Goal: Task Accomplishment & Management: Complete application form

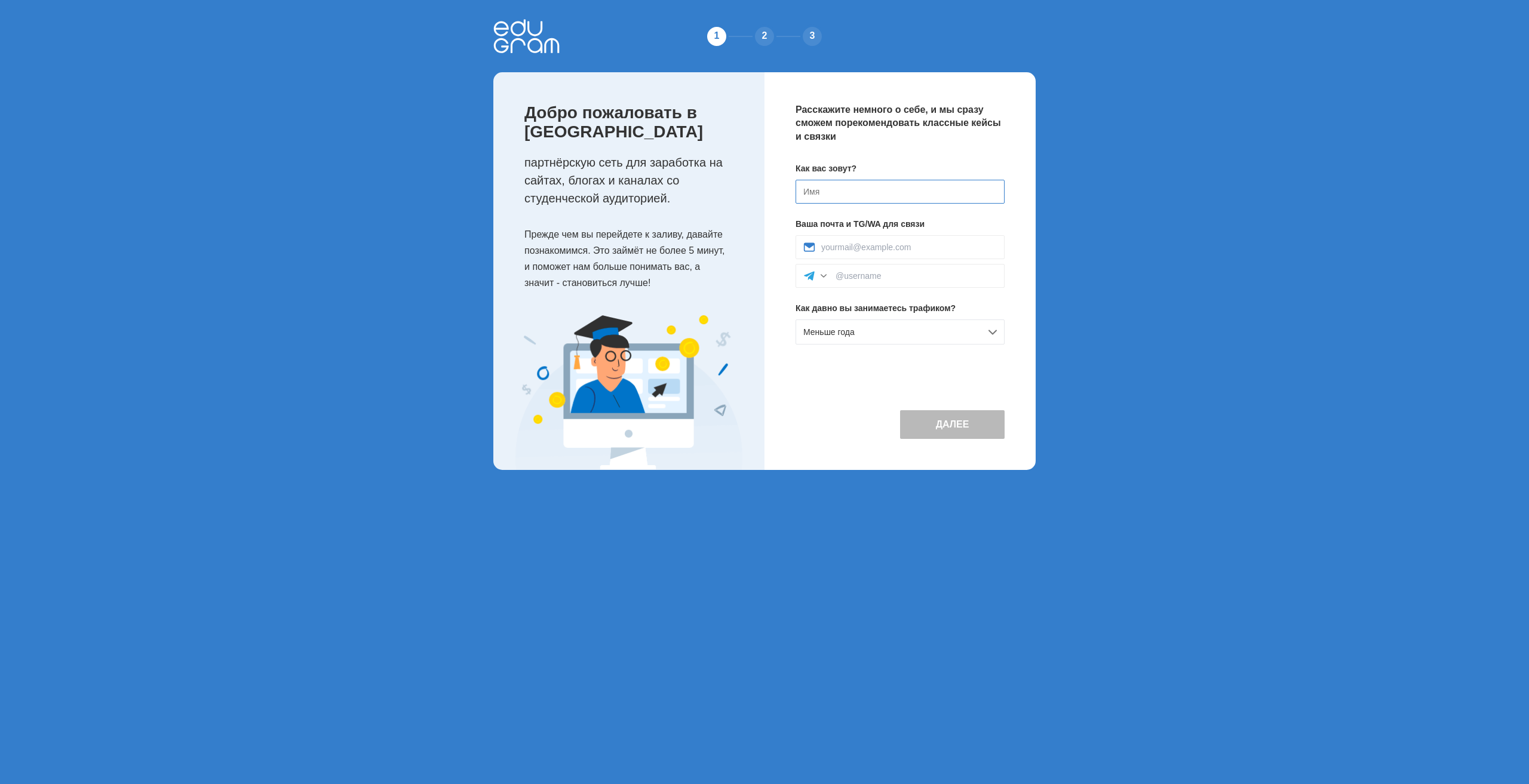
click at [843, 186] on input at bounding box center [899, 191] width 209 height 24
type input "[PERSON_NAME]"
click at [897, 252] on input at bounding box center [908, 247] width 175 height 10
type input "[EMAIL_ADDRESS][DOMAIN_NAME]"
click at [847, 278] on input at bounding box center [916, 276] width 162 height 10
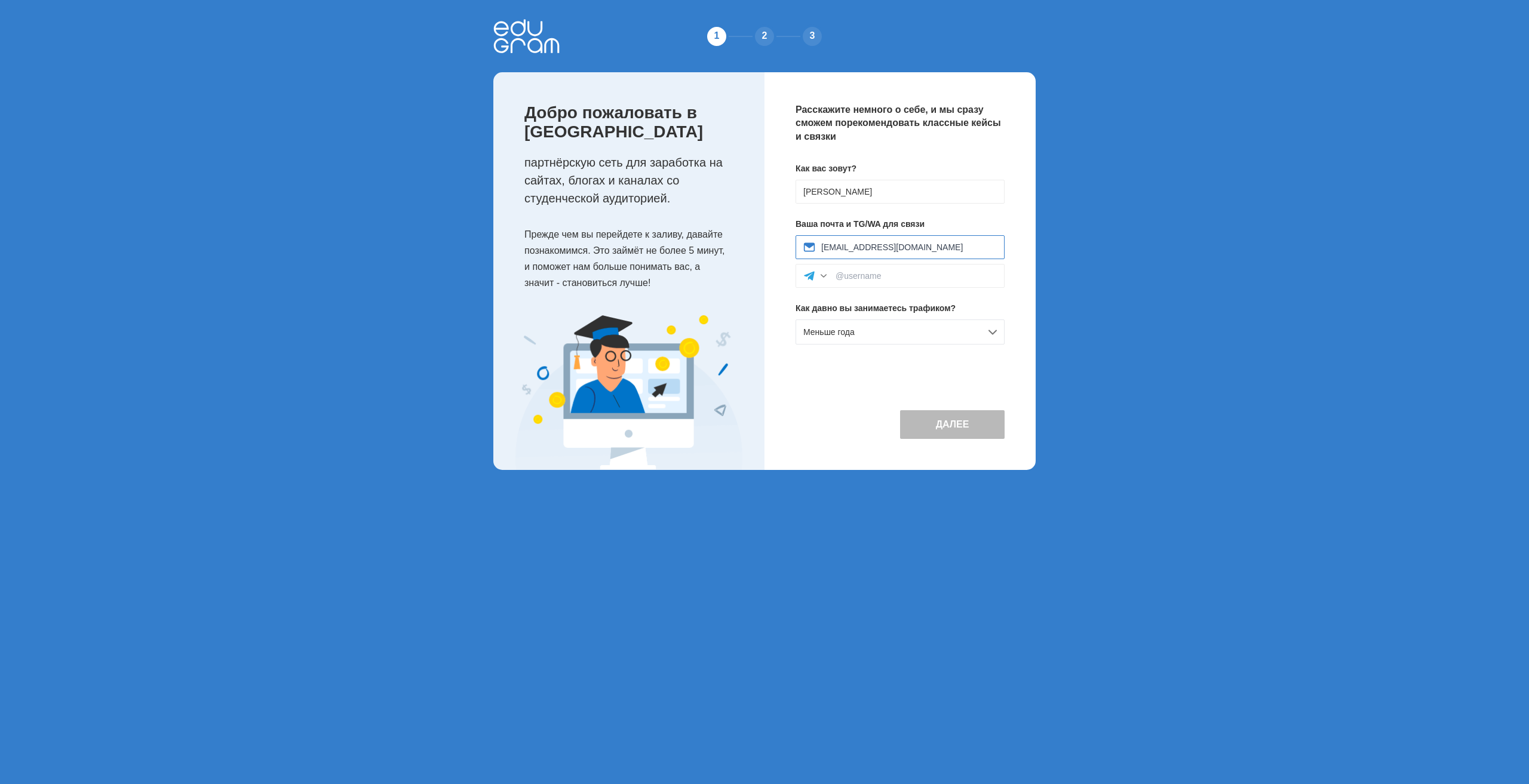
drag, startPoint x: 851, startPoint y: 246, endPoint x: 791, endPoint y: 248, distance: 60.0
click at [791, 247] on div "Расскажите немного о себе, и мы сразу сможем порекомендовать классные кейсы и с…" at bounding box center [900, 271] width 271 height 398
click at [870, 264] on div at bounding box center [899, 276] width 209 height 24
click at [857, 275] on input at bounding box center [916, 276] width 162 height 10
paste input "diplus18"
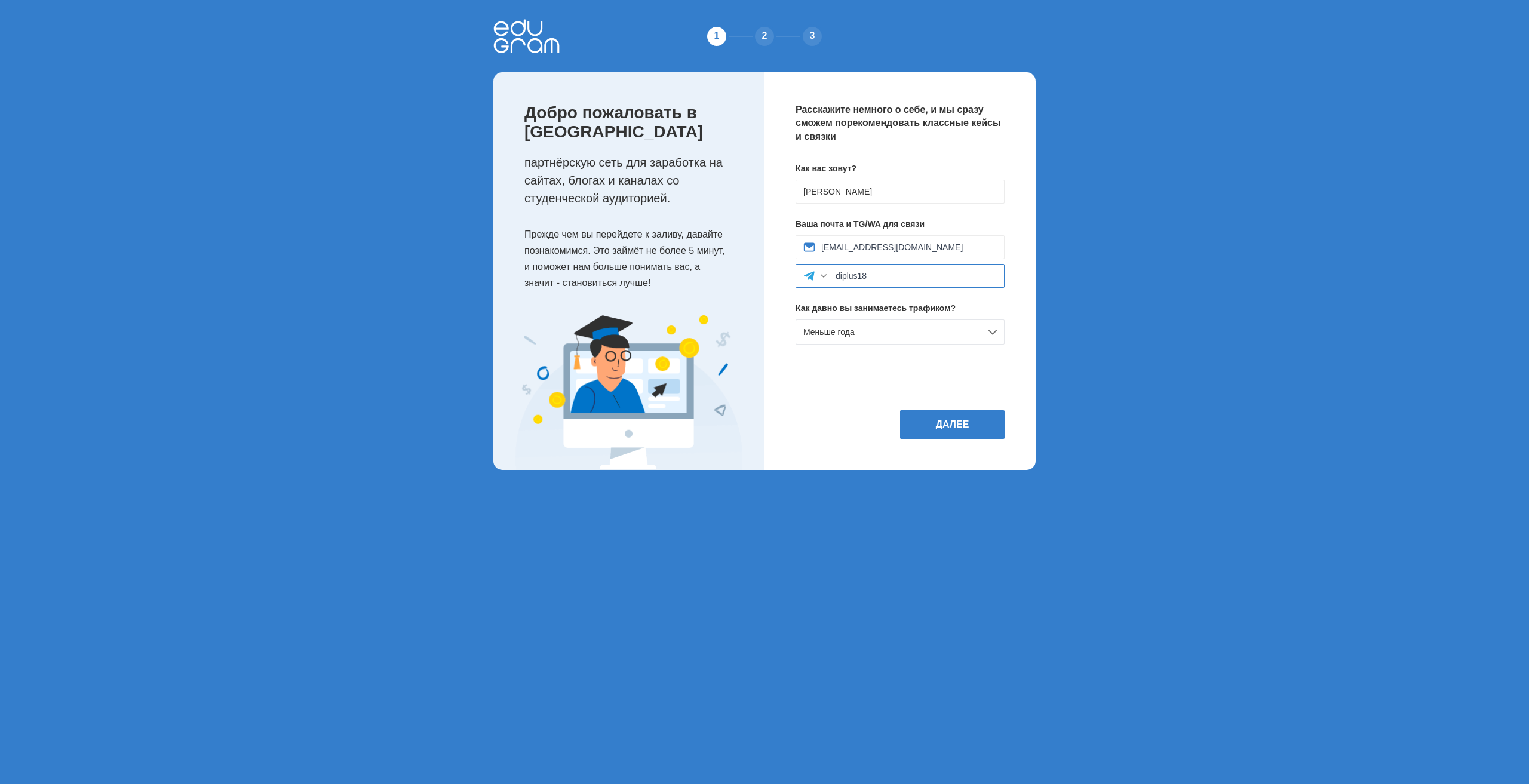
type input "diplus18"
click at [989, 328] on div "Меньше года" at bounding box center [899, 332] width 209 height 25
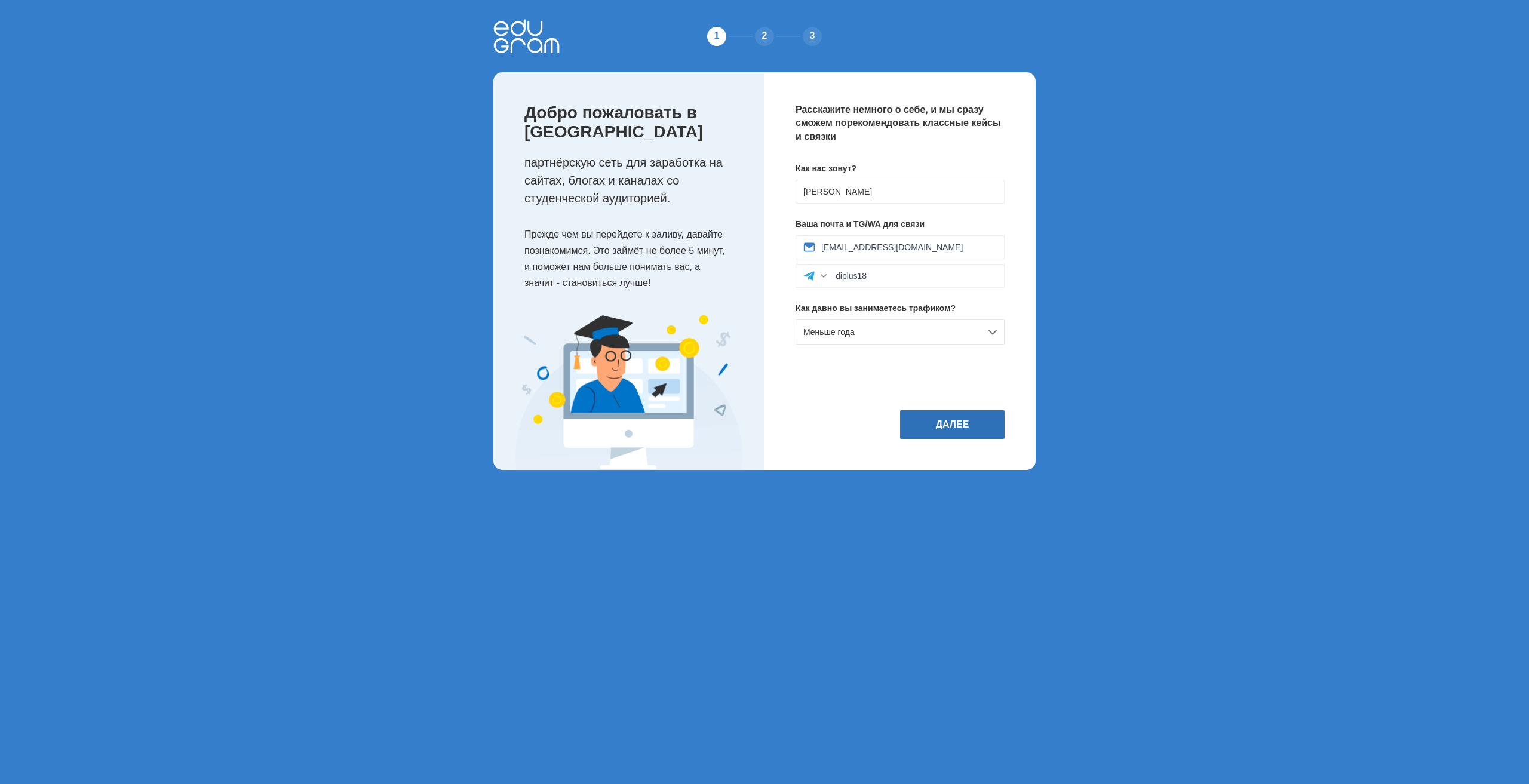
click at [976, 425] on button "Далее" at bounding box center [952, 424] width 105 height 28
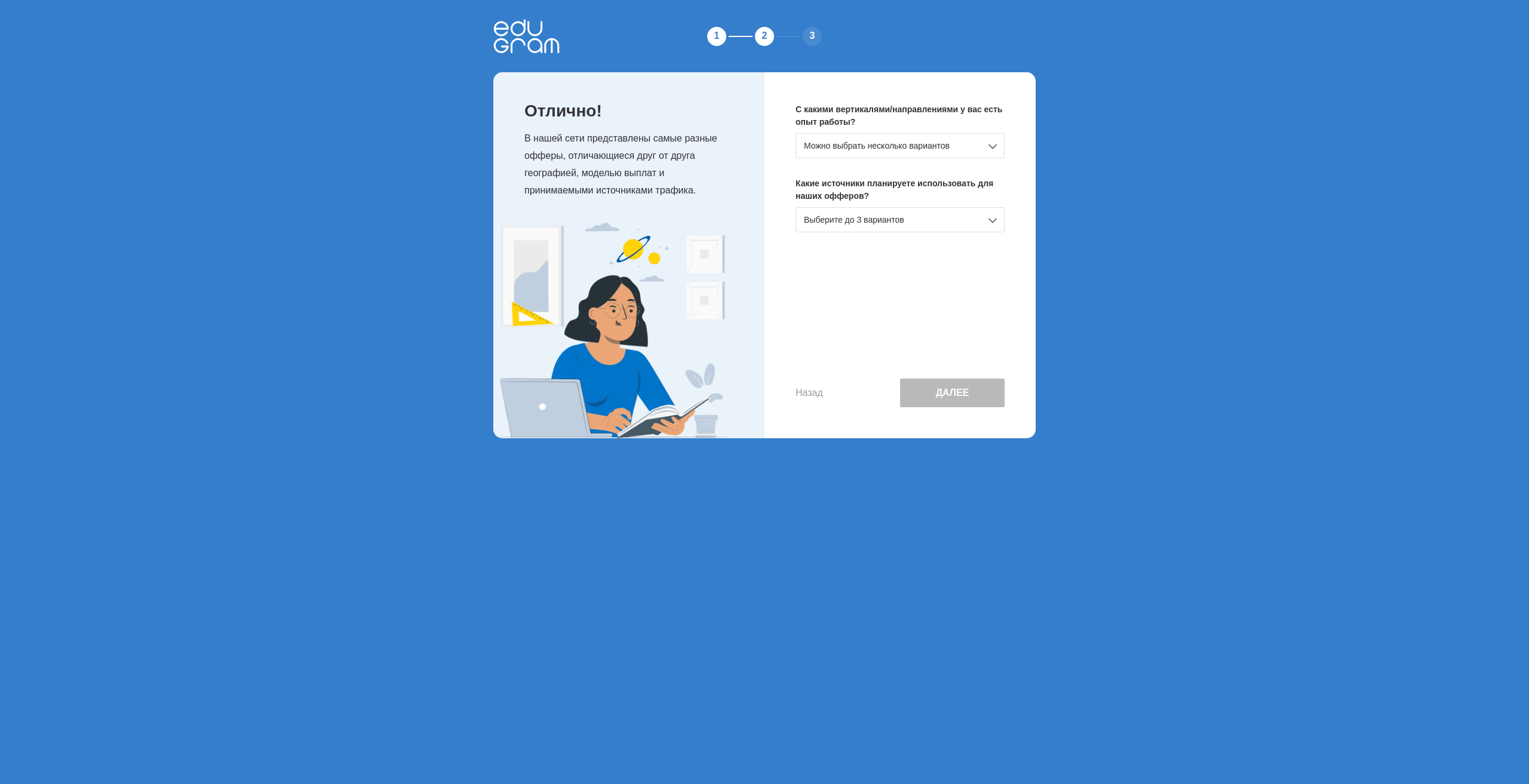
click at [975, 153] on div "Можно выбрать несколько вариантов" at bounding box center [899, 146] width 209 height 25
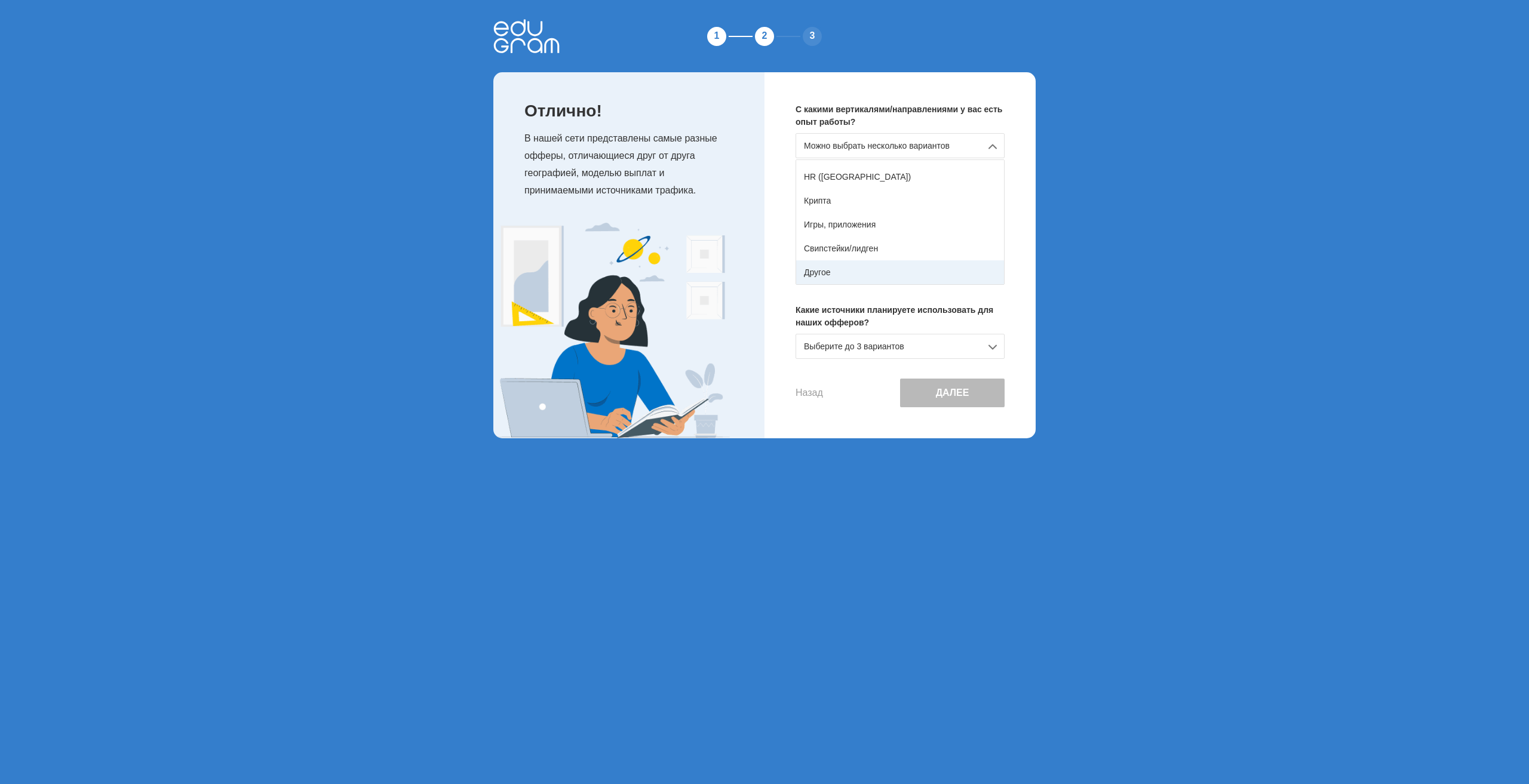
click at [935, 269] on div "Другое" at bounding box center [900, 272] width 208 height 24
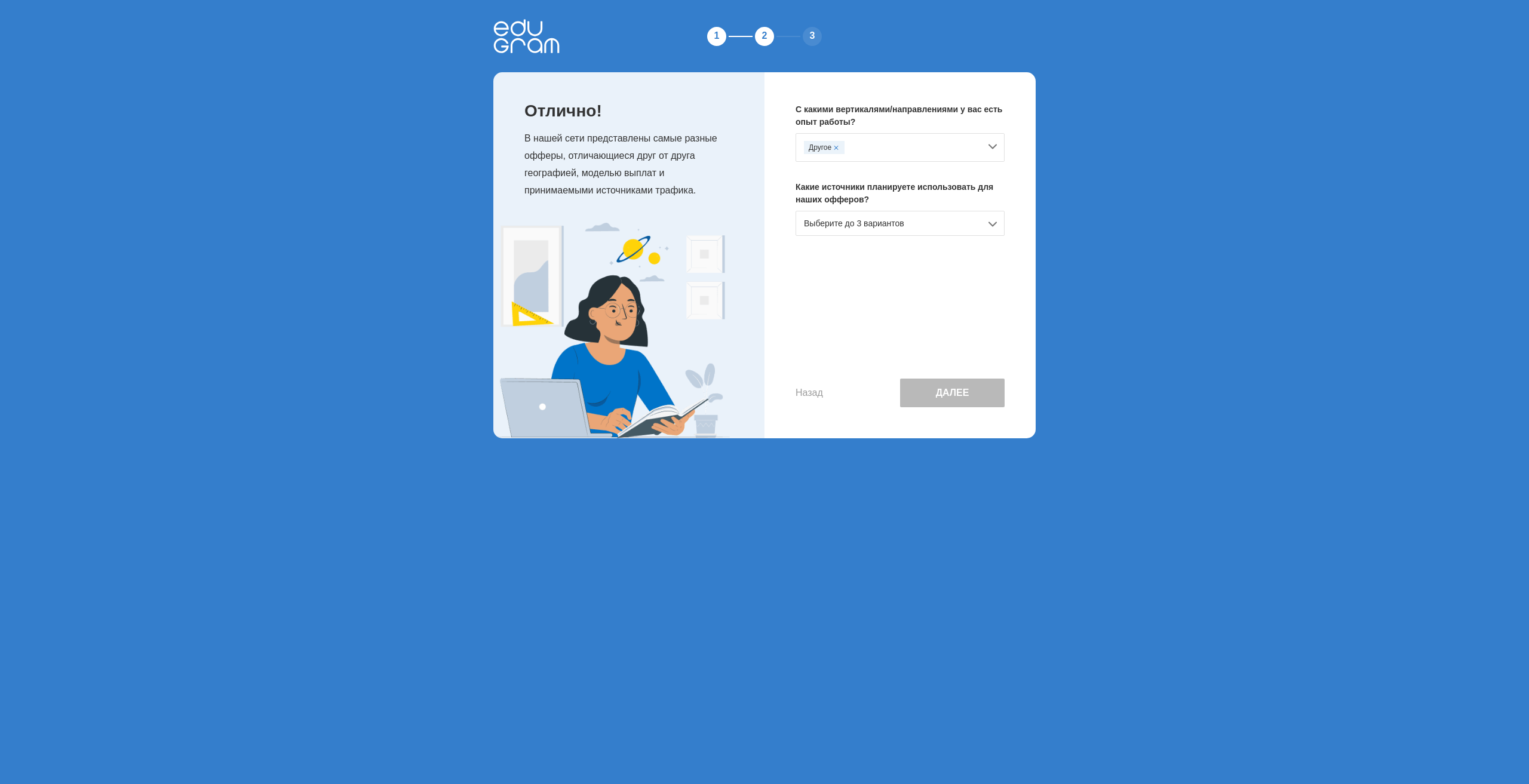
click at [954, 217] on div "Выберите до 3 вариантов" at bounding box center [899, 223] width 209 height 25
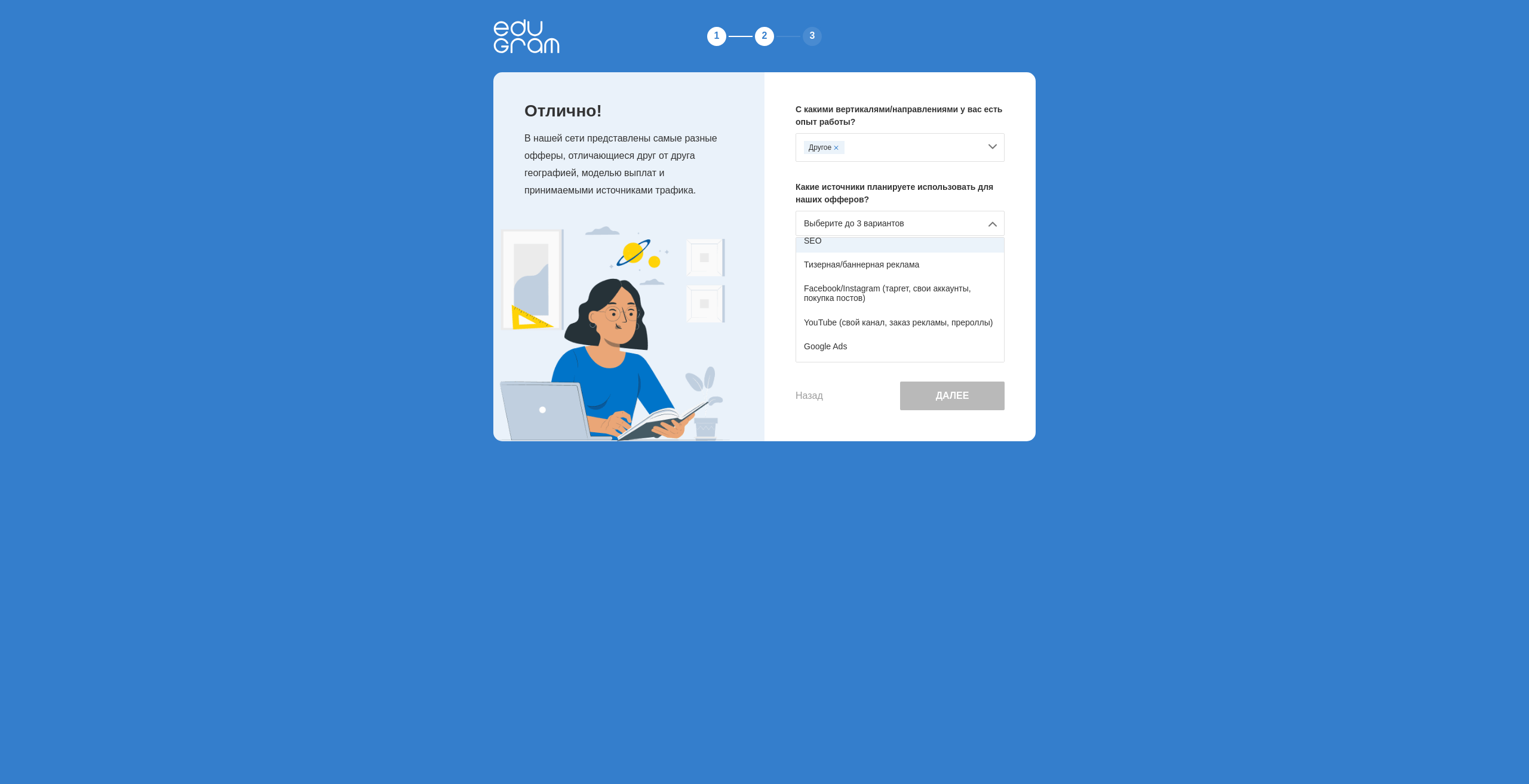
scroll to position [60, 0]
click at [958, 295] on div "YouTube (свой канал, заказ рекламы, прероллы)" at bounding box center [900, 295] width 208 height 24
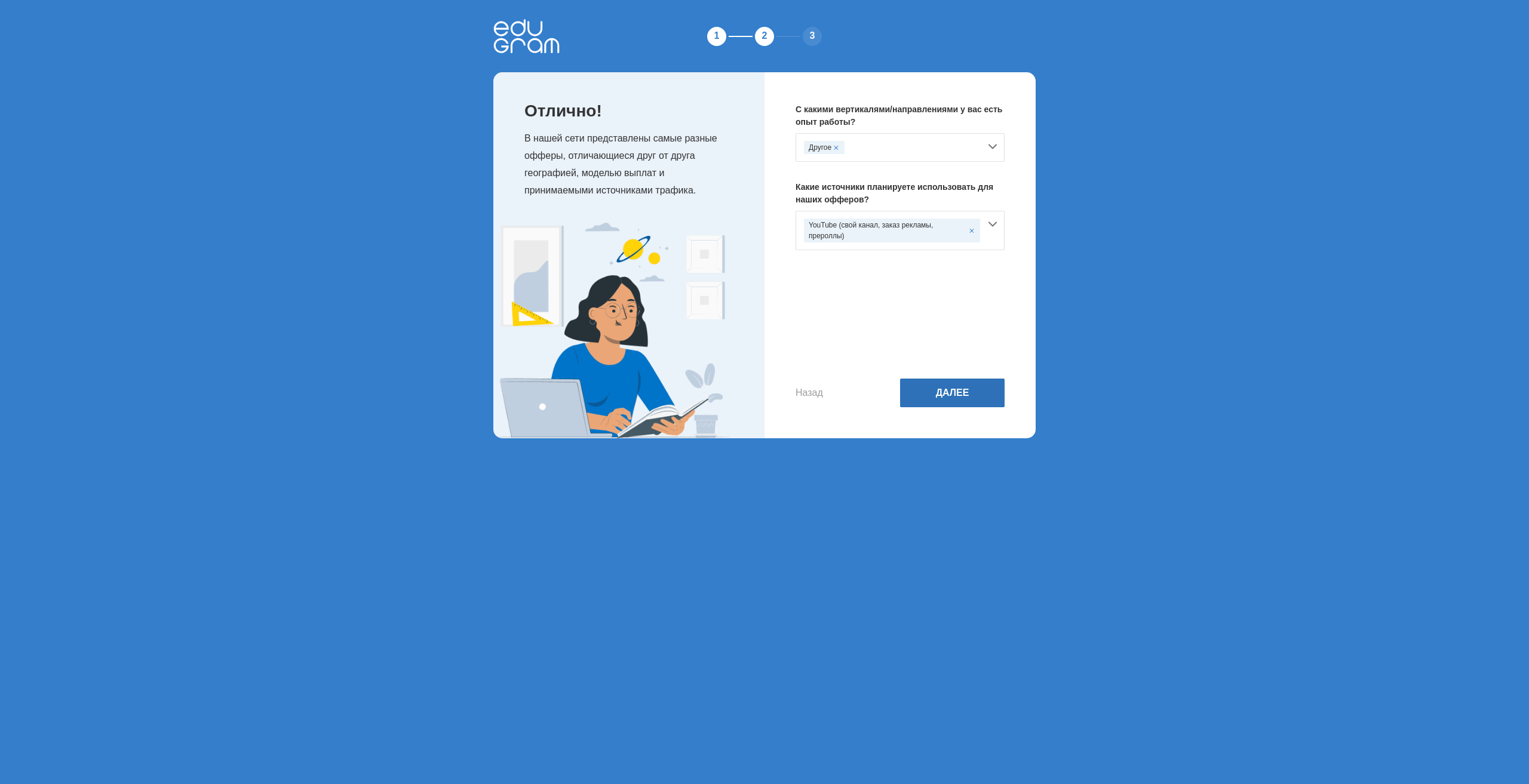
click at [951, 394] on button "Далее" at bounding box center [952, 392] width 105 height 28
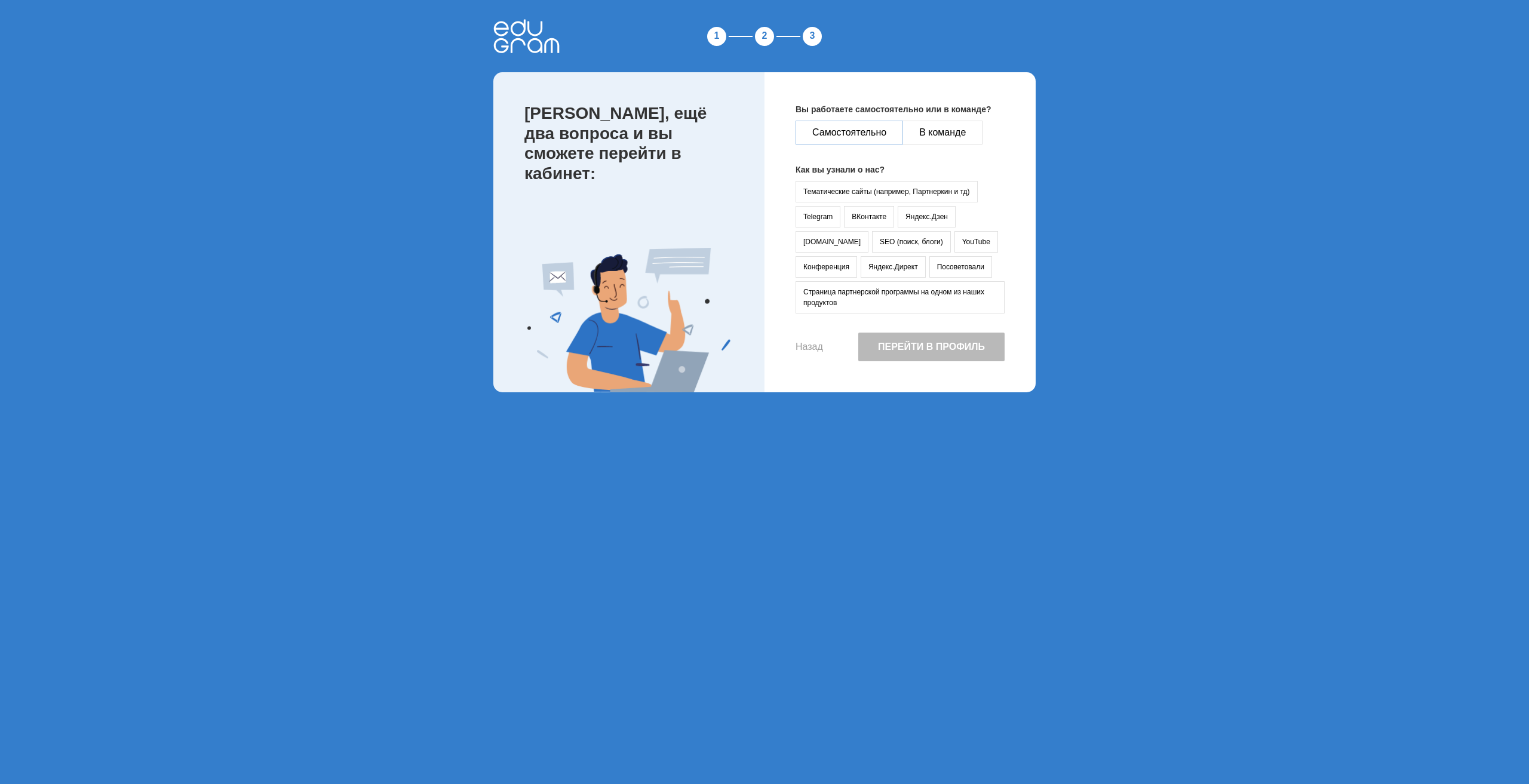
click at [861, 130] on button "Самостоятельно" at bounding box center [849, 132] width 107 height 24
click at [955, 240] on button "YouTube" at bounding box center [976, 241] width 44 height 21
click at [951, 345] on button "Перейти в профиль" at bounding box center [931, 347] width 146 height 28
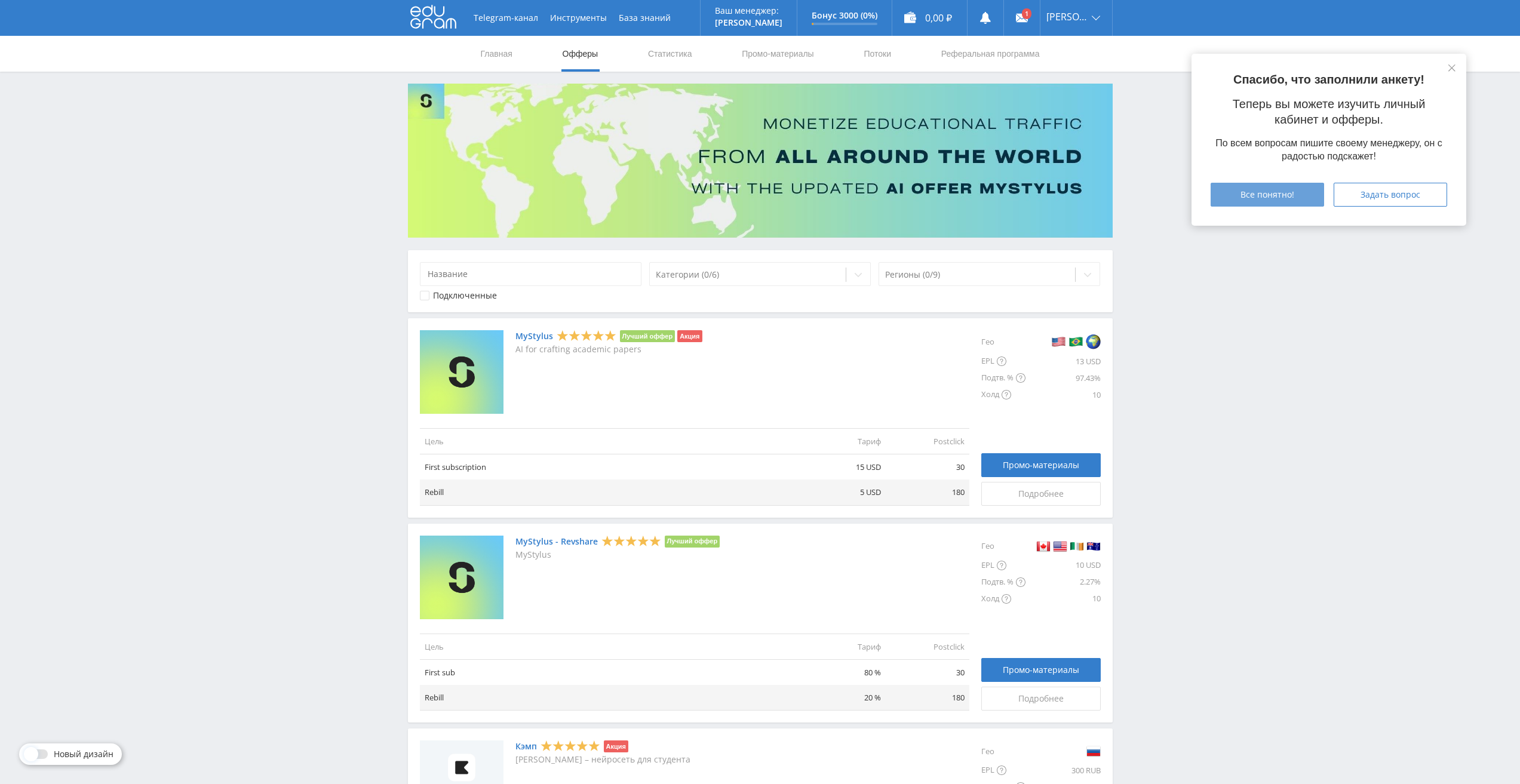
click at [1237, 191] on div "Все понятно!" at bounding box center [1268, 195] width 84 height 10
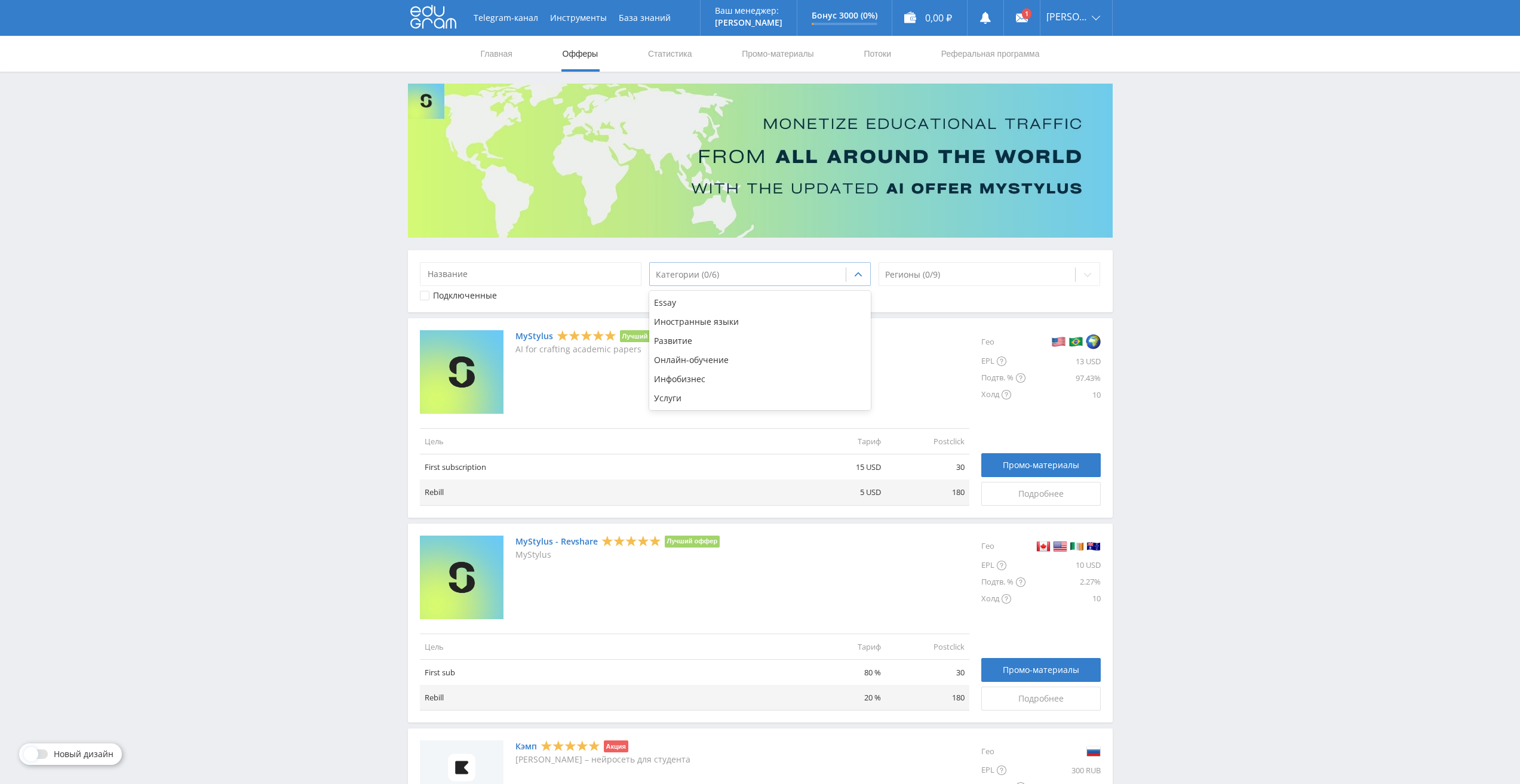
click at [860, 275] on icon at bounding box center [858, 275] width 7 height 4
click at [700, 301] on div "Essay" at bounding box center [760, 303] width 222 height 19
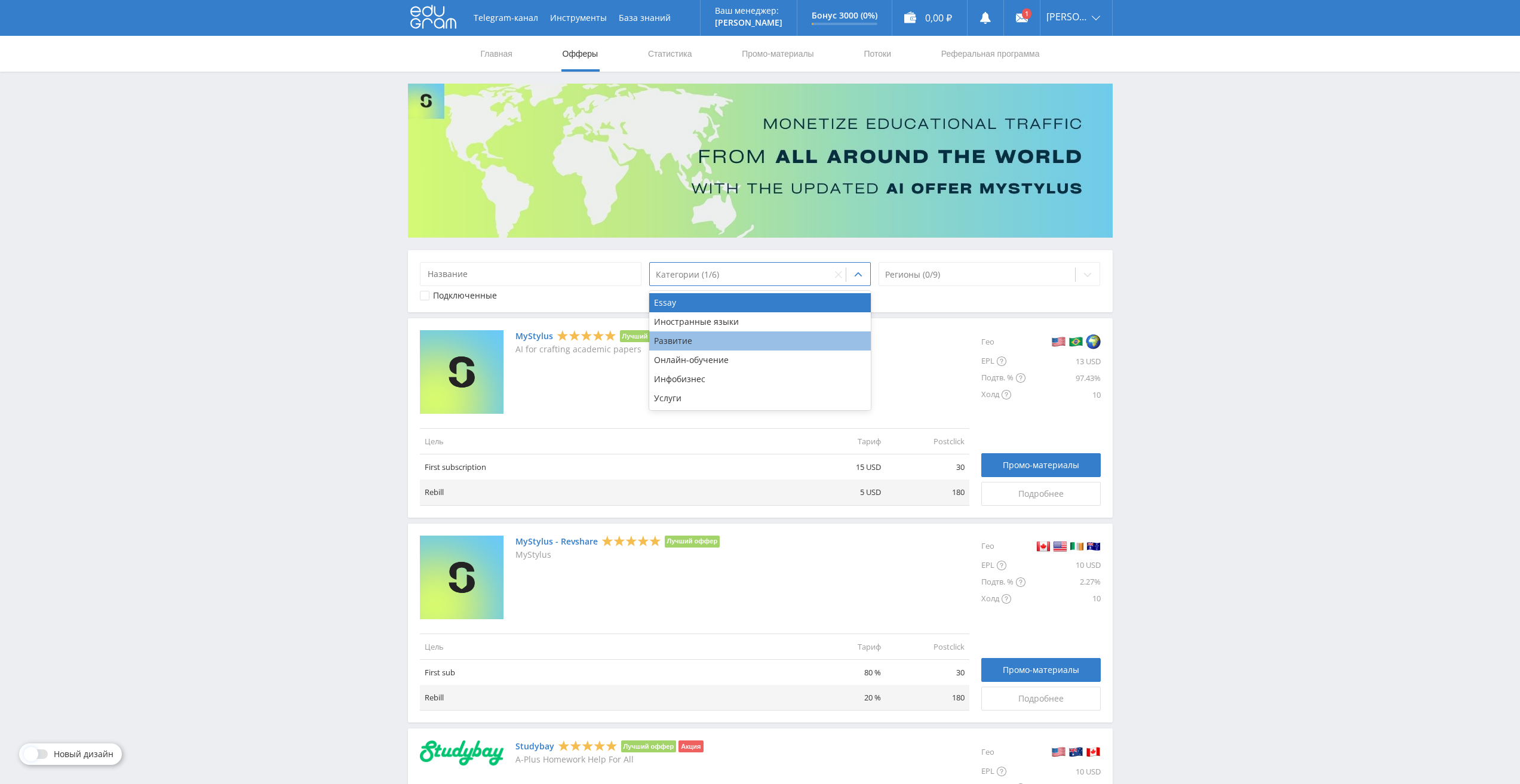
click at [713, 336] on div "Развитие" at bounding box center [760, 341] width 222 height 19
click at [741, 302] on div "Essay" at bounding box center [760, 303] width 222 height 19
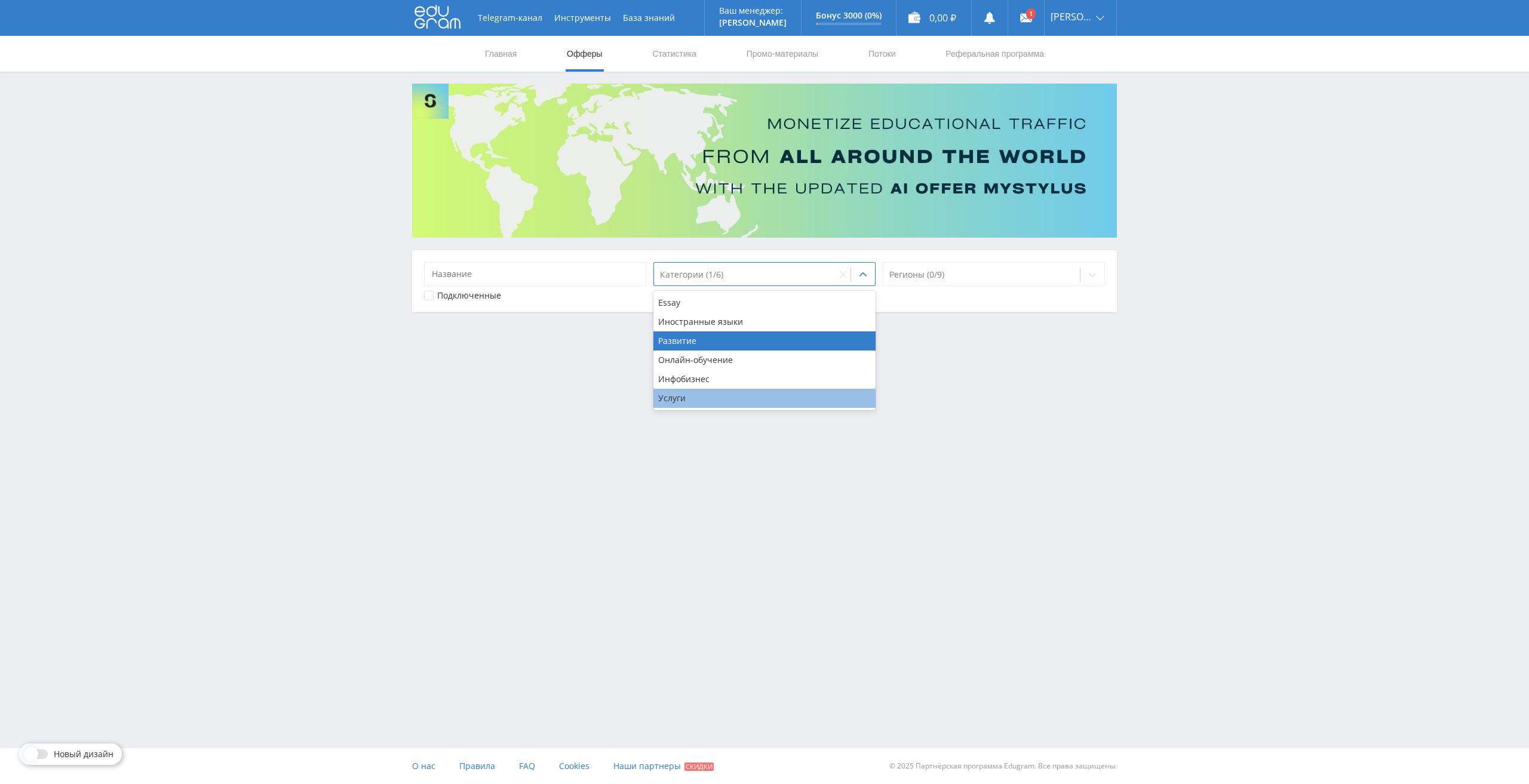
click at [746, 396] on div "Услуги" at bounding box center [764, 399] width 222 height 19
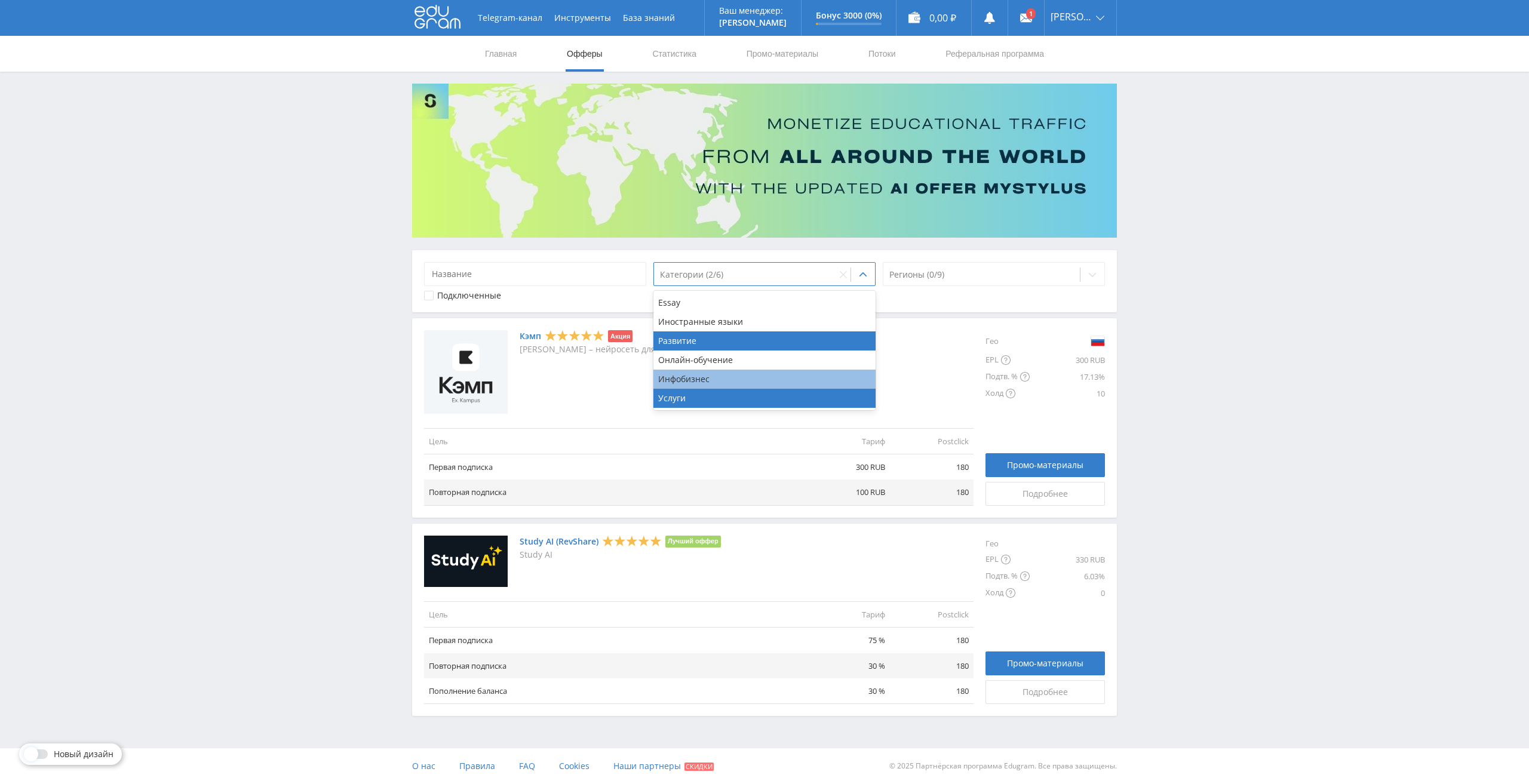
click at [742, 375] on div "Инфобизнес" at bounding box center [764, 379] width 222 height 19
click at [757, 399] on div "Услуги" at bounding box center [764, 399] width 222 height 19
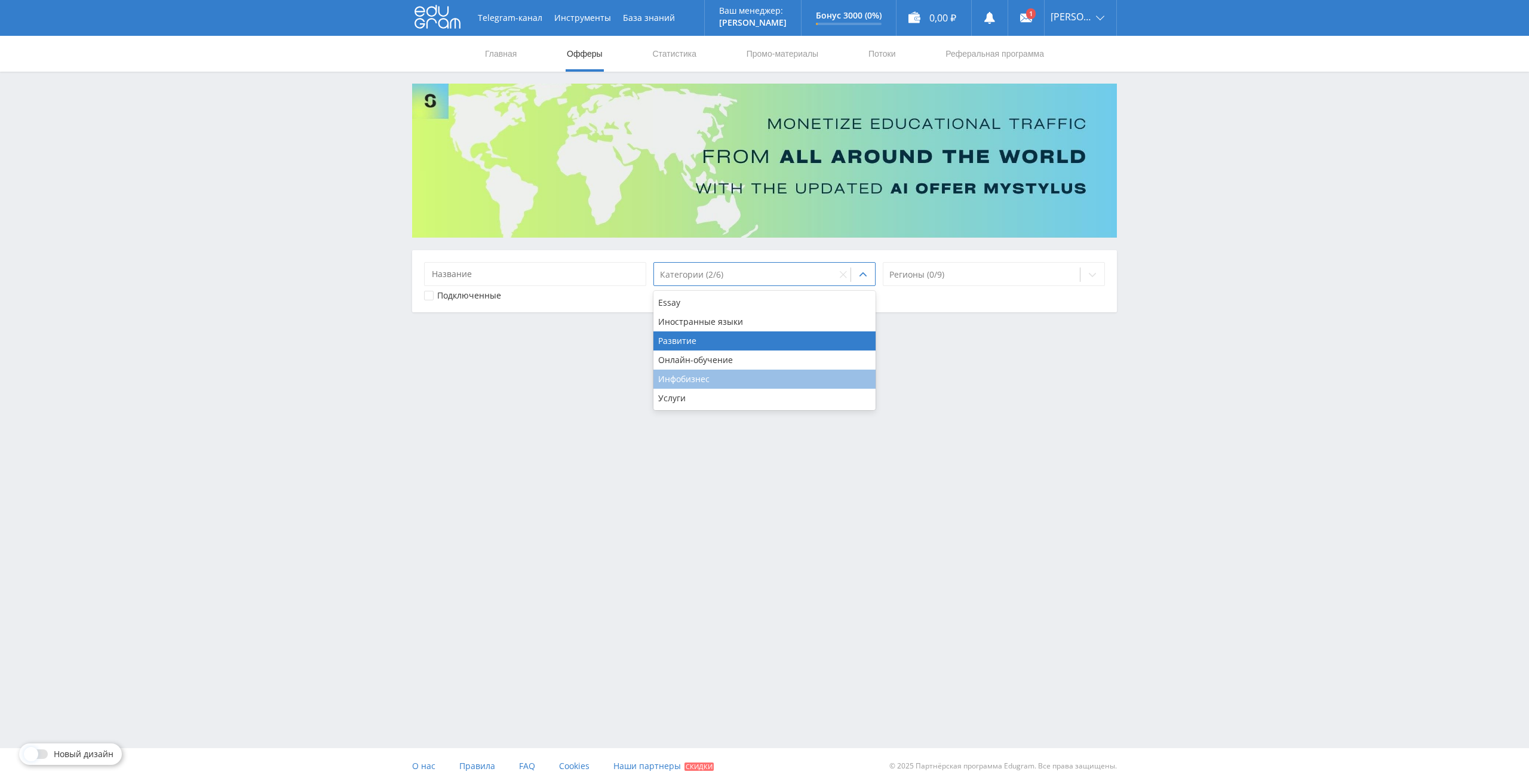
click at [802, 373] on div "Инфобизнес" at bounding box center [764, 379] width 222 height 19
click at [797, 359] on div "Онлайн-обучение" at bounding box center [764, 360] width 222 height 19
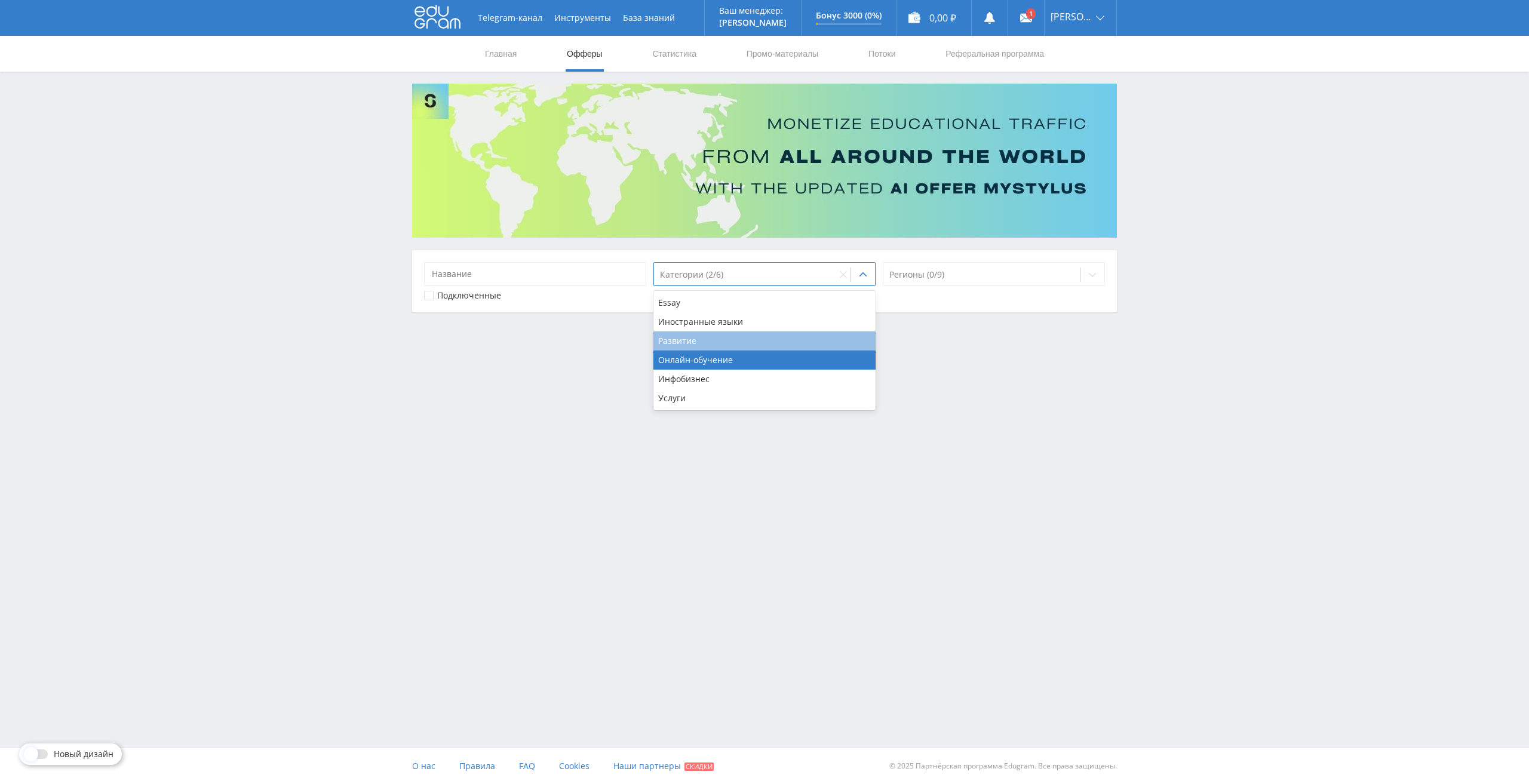
click at [795, 342] on div "Развитие" at bounding box center [764, 341] width 222 height 19
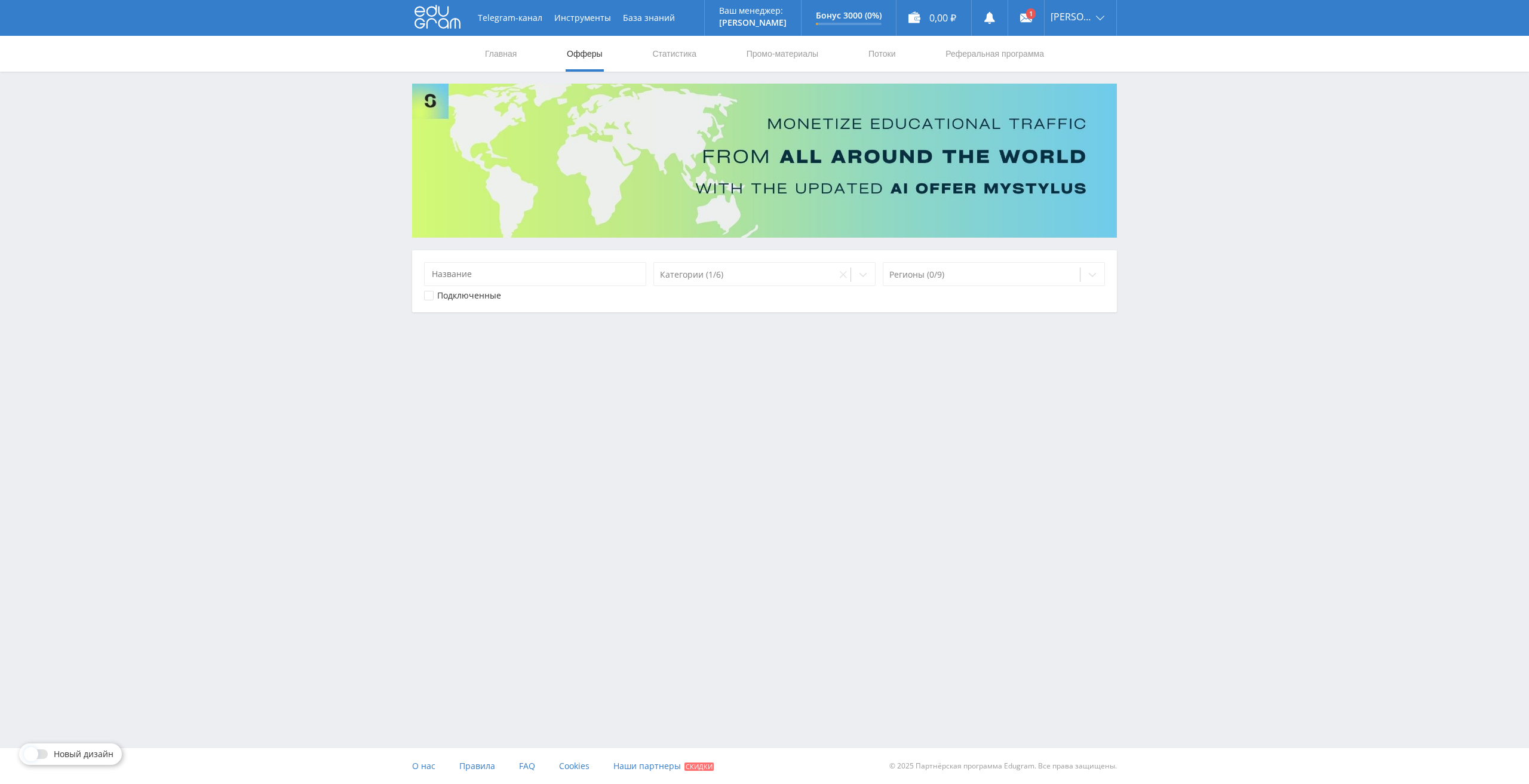
click at [1175, 306] on div "Telegram-канал Инструменты База знаний Ваш менеджер: Alex Alex Online @edugram_…" at bounding box center [764, 186] width 1529 height 372
click at [1089, 275] on icon at bounding box center [1093, 275] width 10 height 10
click at [530, 356] on div "Telegram-канал Инструменты База знаний Ваш менеджер: Alex Alex Online @edugram_…" at bounding box center [764, 186] width 1529 height 372
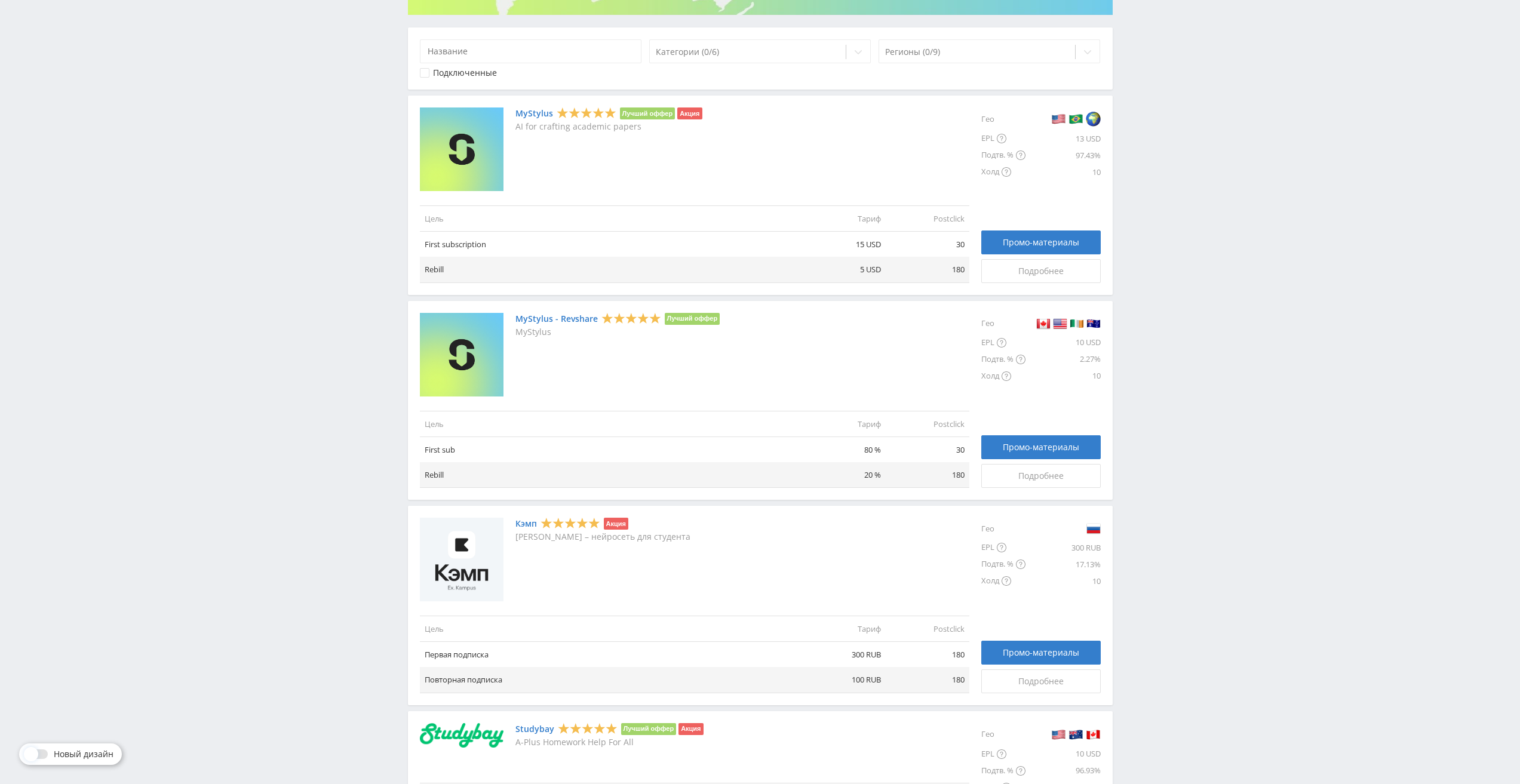
scroll to position [112, 0]
